Goal: Navigation & Orientation: Find specific page/section

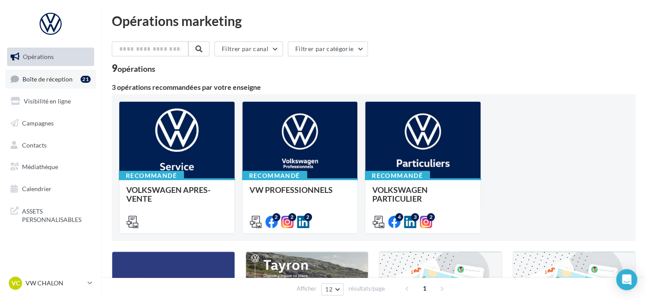
click at [70, 75] on span "Boîte de réception" at bounding box center [47, 78] width 50 height 7
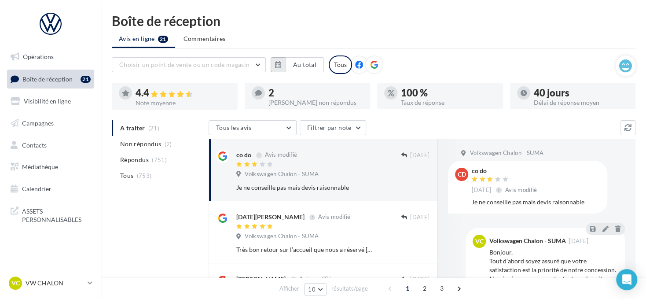
click at [281, 63] on button "button" at bounding box center [277, 64] width 15 height 15
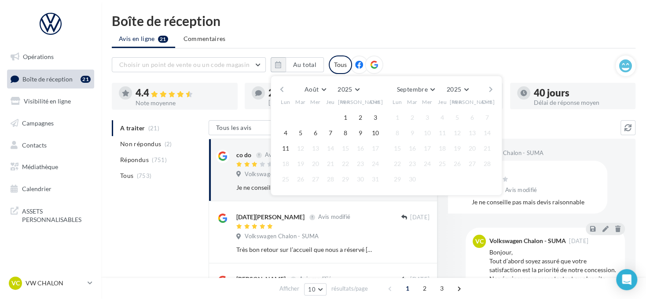
click at [281, 85] on button "button" at bounding box center [281, 89] width 7 height 12
click at [300, 112] on button "1" at bounding box center [300, 117] width 13 height 13
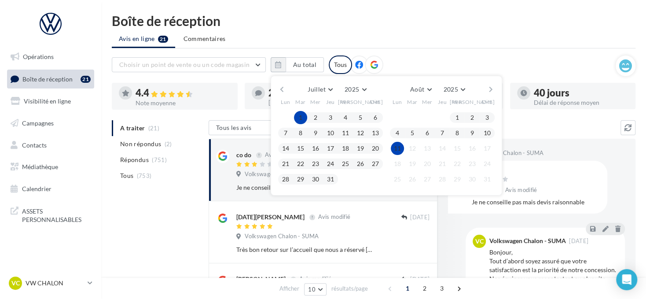
click at [397, 149] on button "11" at bounding box center [397, 148] width 13 height 13
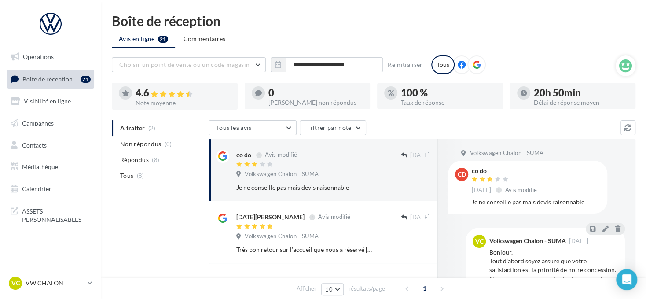
click at [475, 66] on icon at bounding box center [476, 65] width 8 height 8
click at [53, 281] on p "VW CHALON" at bounding box center [55, 282] width 58 height 9
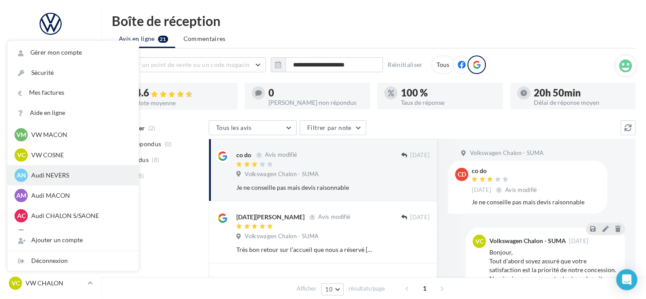
scroll to position [409, 0]
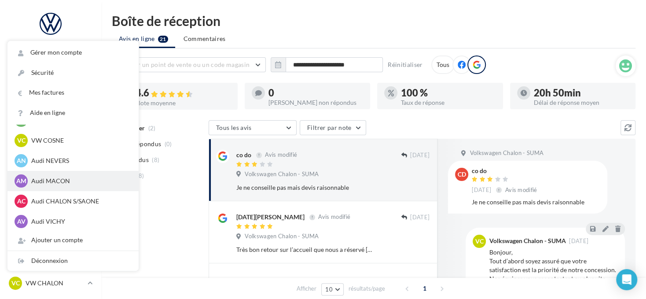
click at [86, 173] on div "AM Audi MACON audi-maco-dup" at bounding box center [72, 181] width 131 height 20
click at [75, 183] on p "Audi MACON" at bounding box center [79, 180] width 97 height 9
